Goal: Task Accomplishment & Management: Manage account settings

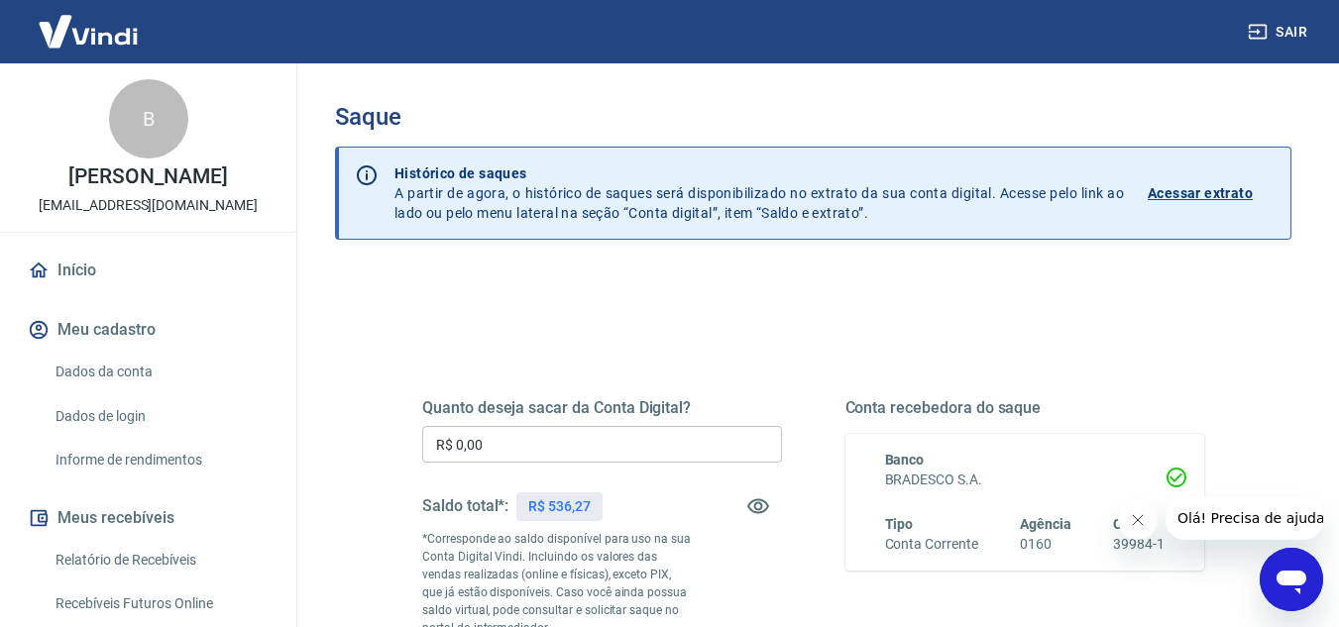
click at [585, 438] on input "R$ 0,00" at bounding box center [602, 444] width 360 height 37
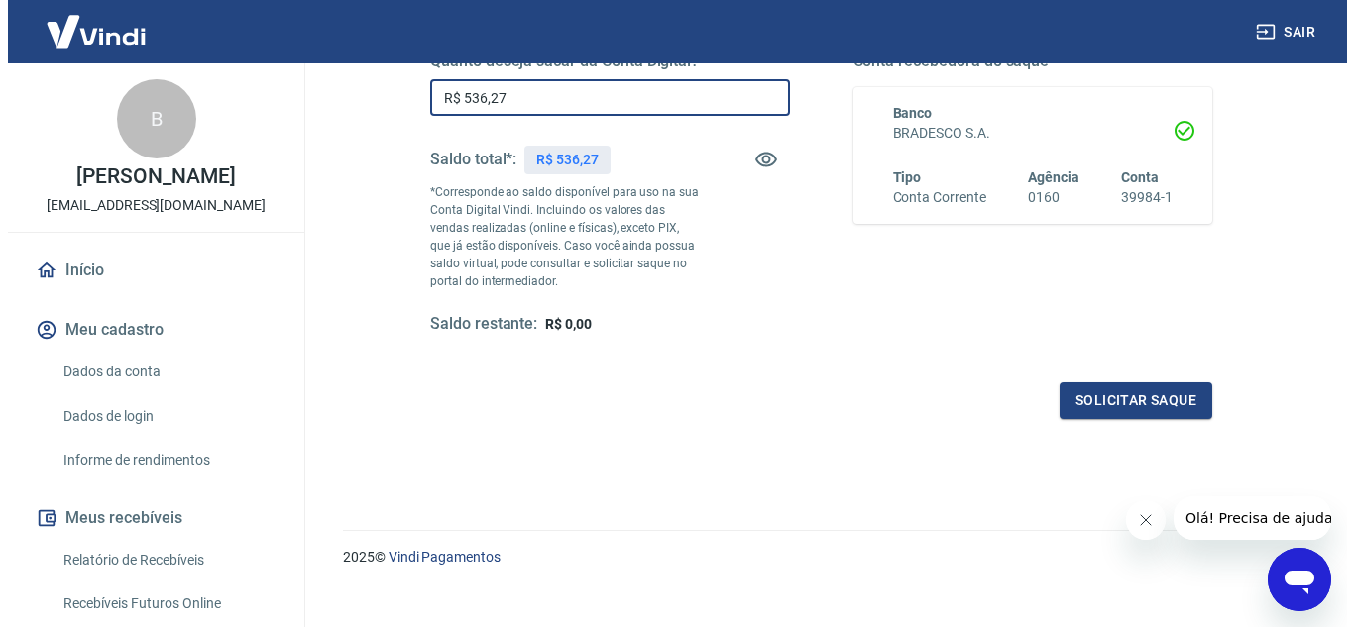
scroll to position [371, 0]
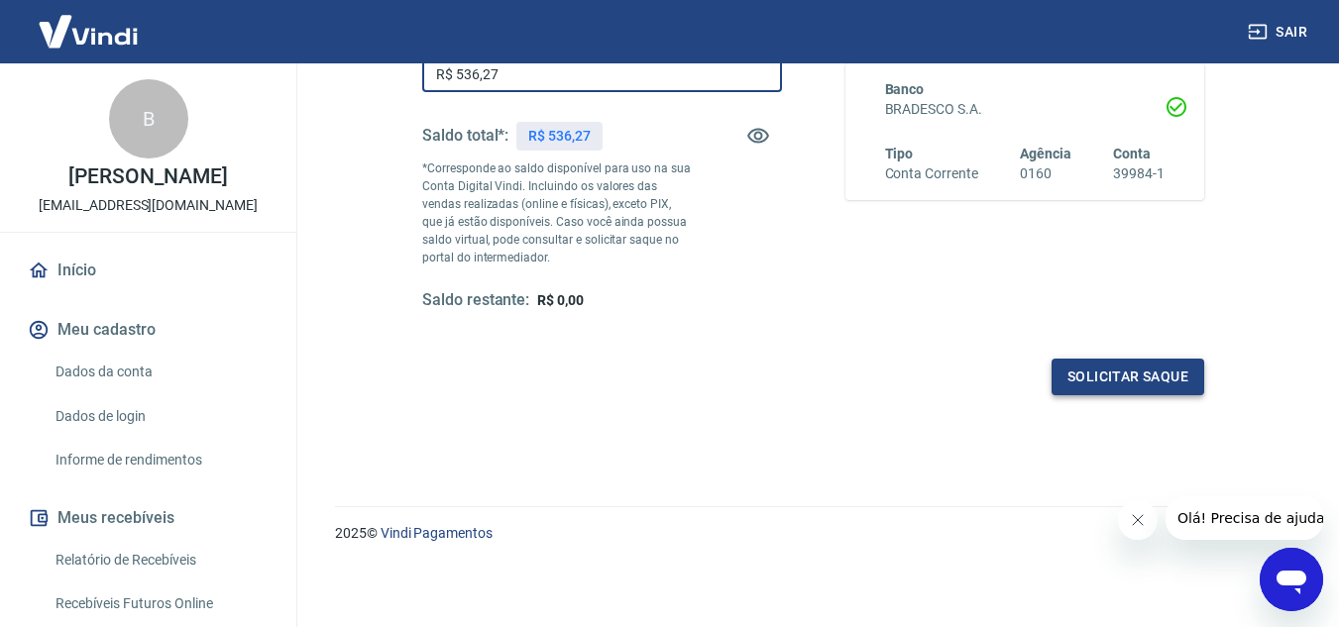
type input "R$ 536,27"
click at [1130, 369] on button "Solicitar saque" at bounding box center [1127, 377] width 153 height 37
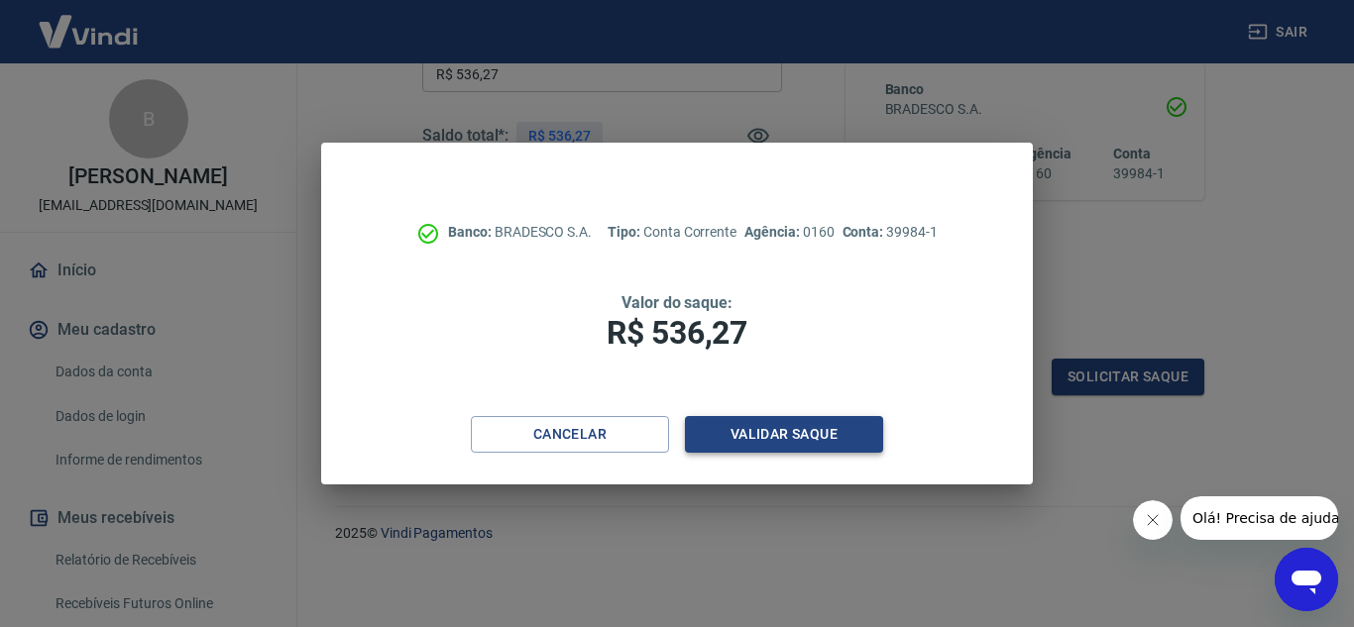
click at [786, 437] on button "Validar saque" at bounding box center [784, 434] width 198 height 37
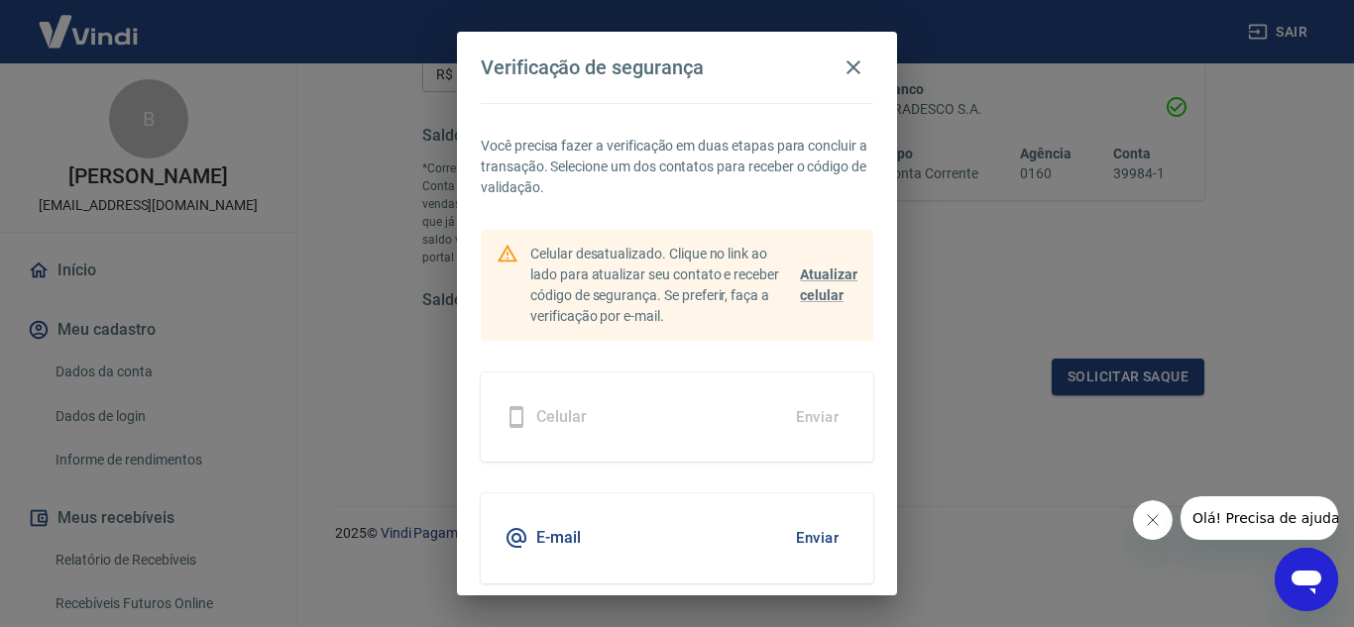
click at [797, 536] on button "Enviar" at bounding box center [817, 538] width 64 height 42
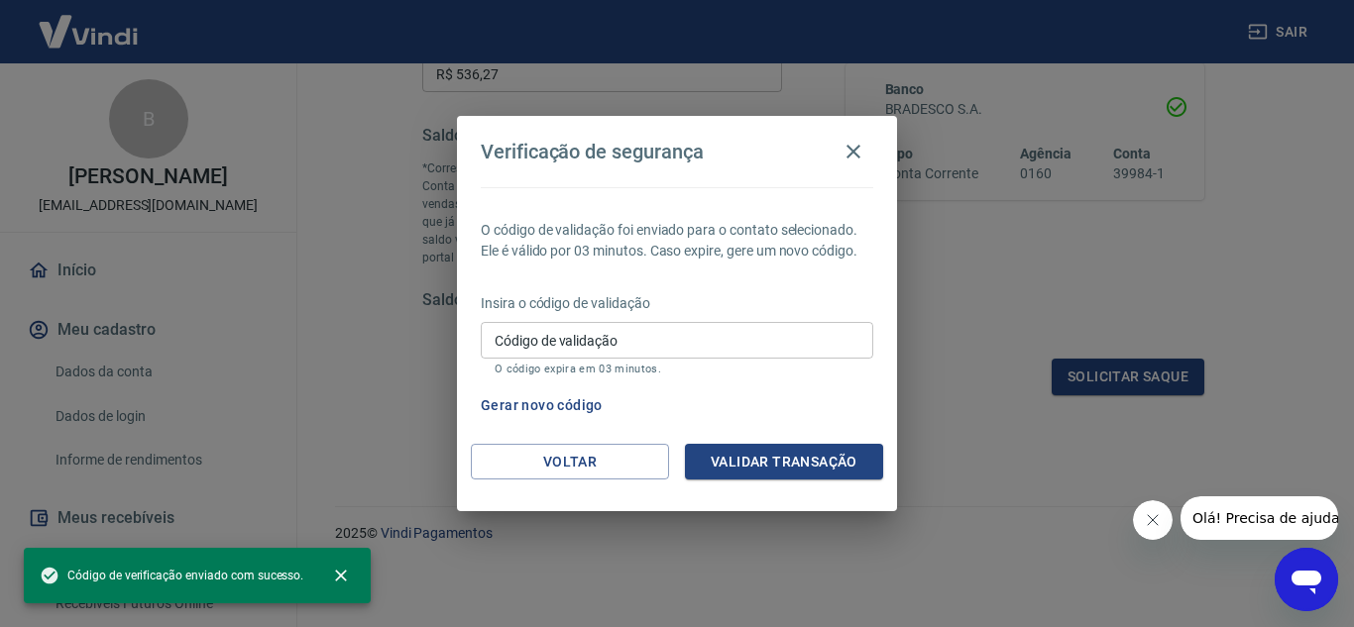
click at [667, 348] on input "Código de validação" at bounding box center [677, 340] width 392 height 37
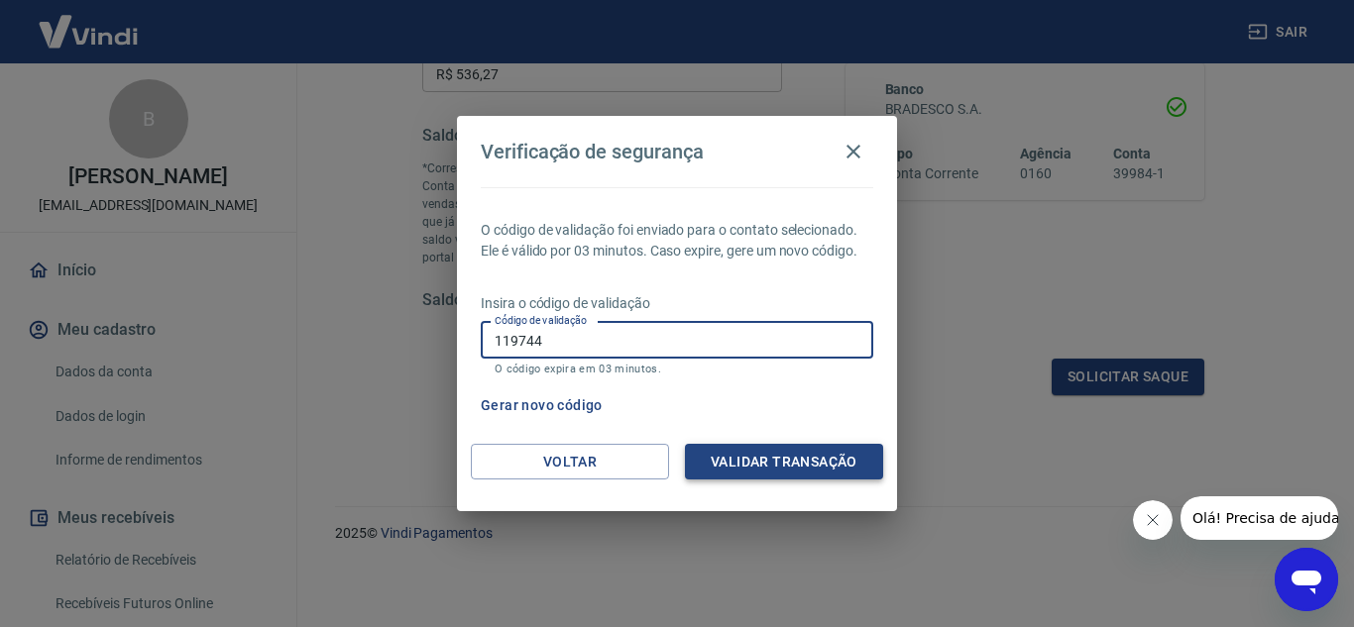
type input "119744"
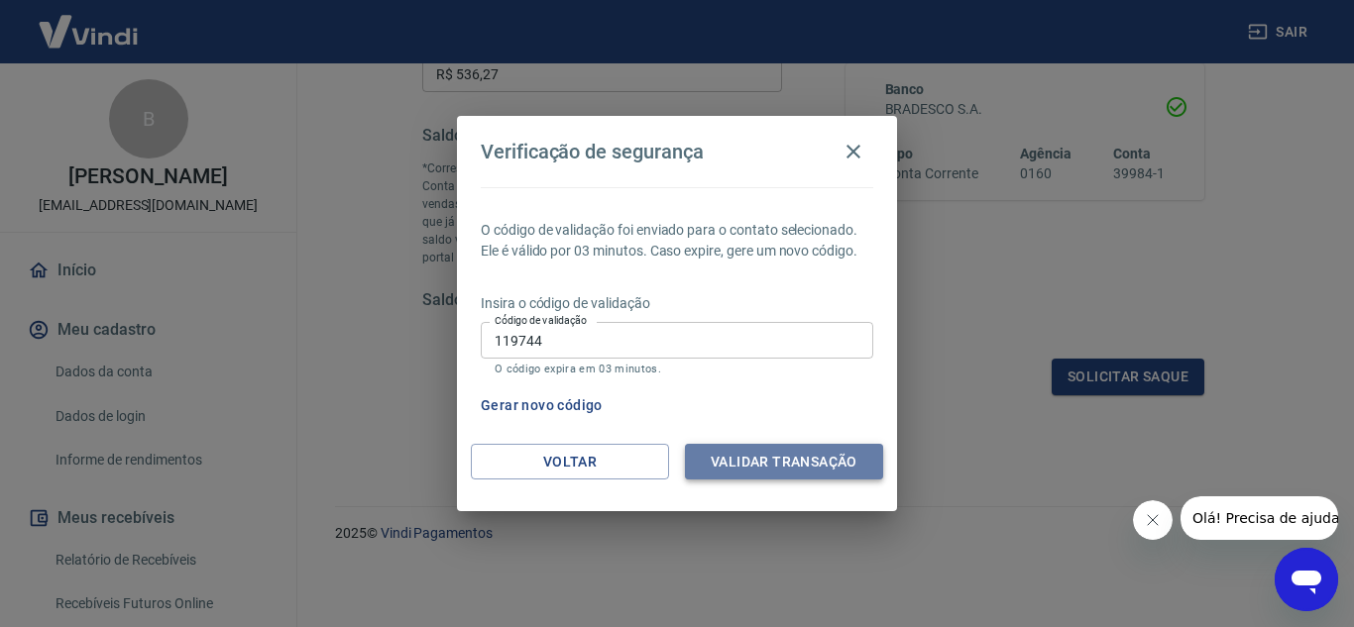
click at [783, 458] on button "Validar transação" at bounding box center [784, 462] width 198 height 37
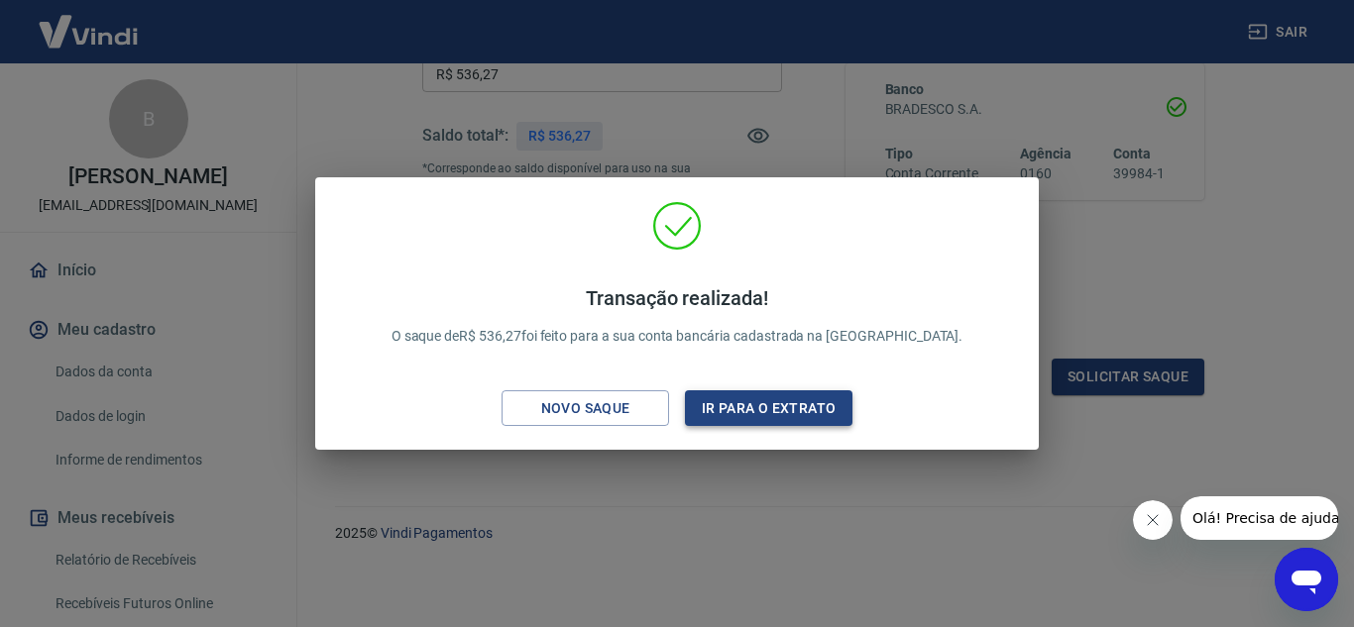
click at [740, 405] on button "Ir para o extrato" at bounding box center [768, 408] width 167 height 37
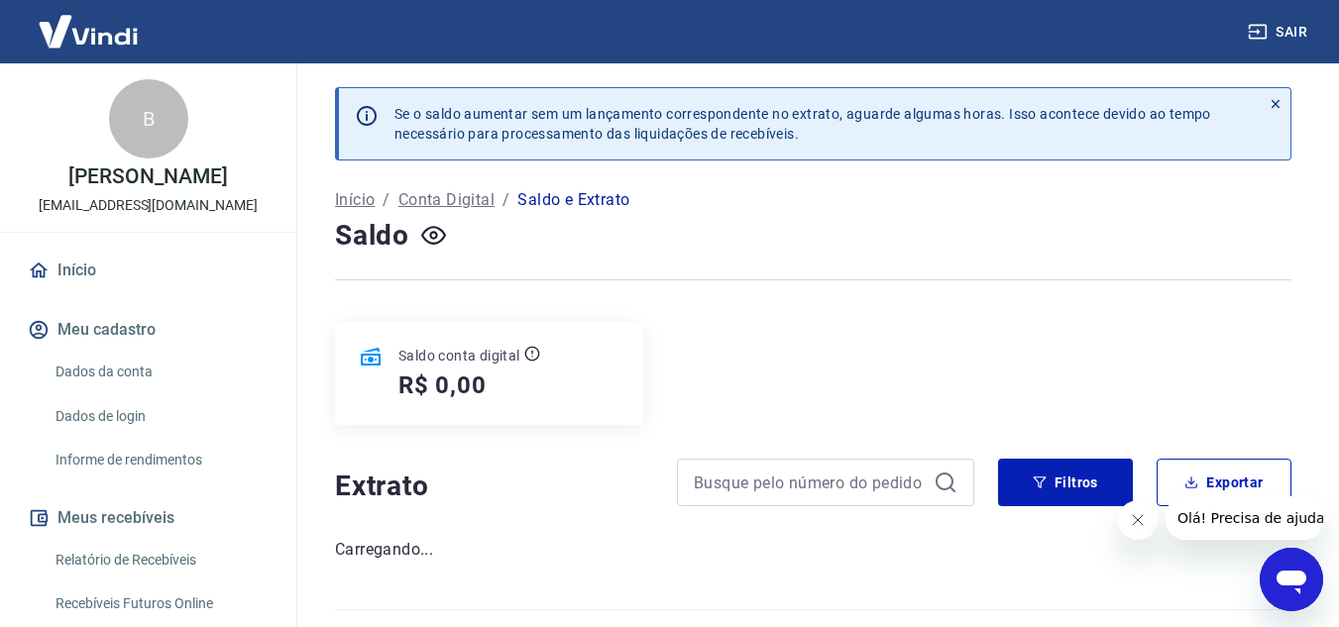
click at [1304, 29] on button "Sair" at bounding box center [1279, 32] width 71 height 37
